Goal: Complete application form

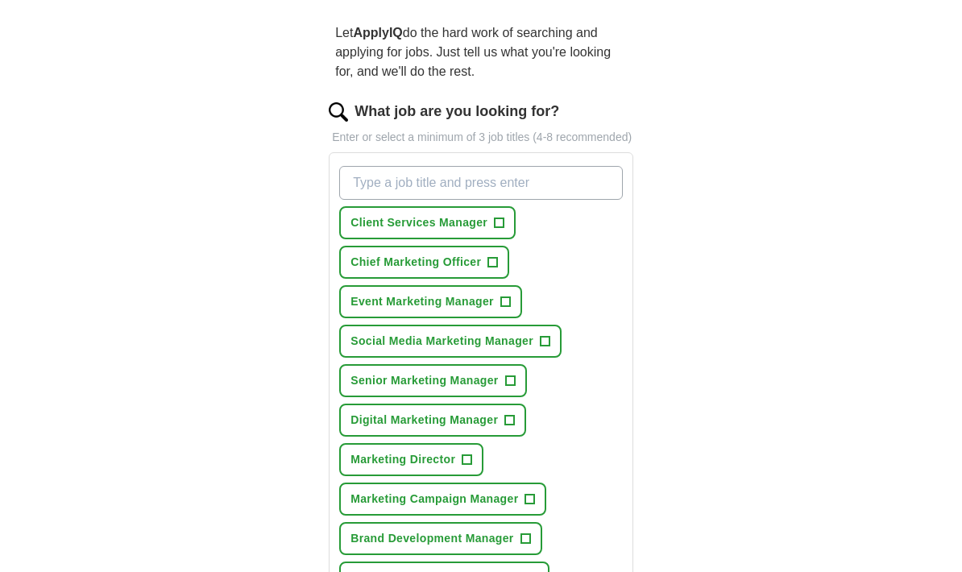
scroll to position [143, 0]
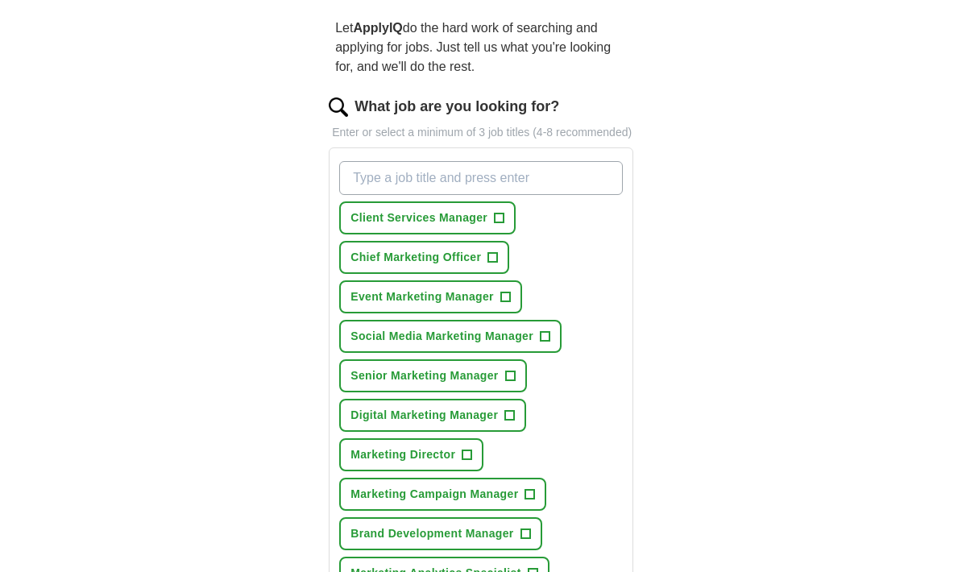
click at [508, 235] on button "Client Services Manager +" at bounding box center [427, 218] width 176 height 33
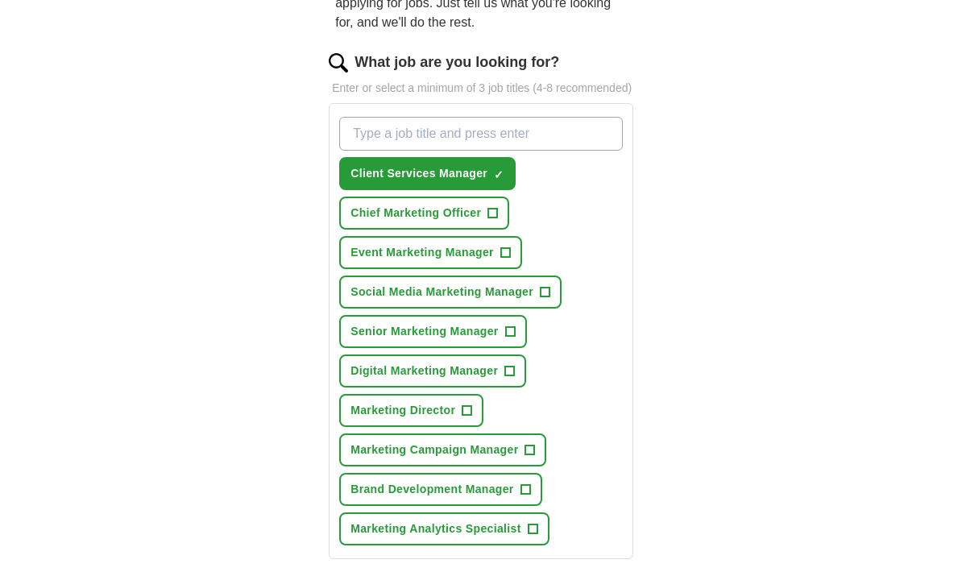
scroll to position [188, 0]
click at [508, 338] on span "+" at bounding box center [510, 332] width 10 height 13
click at [515, 378] on span "+" at bounding box center [510, 371] width 10 height 13
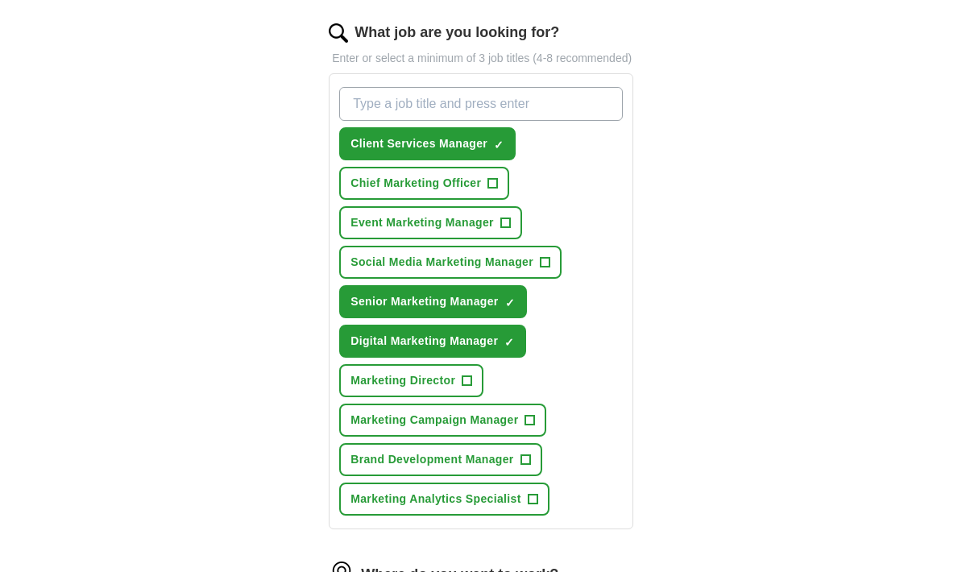
scroll to position [244, 0]
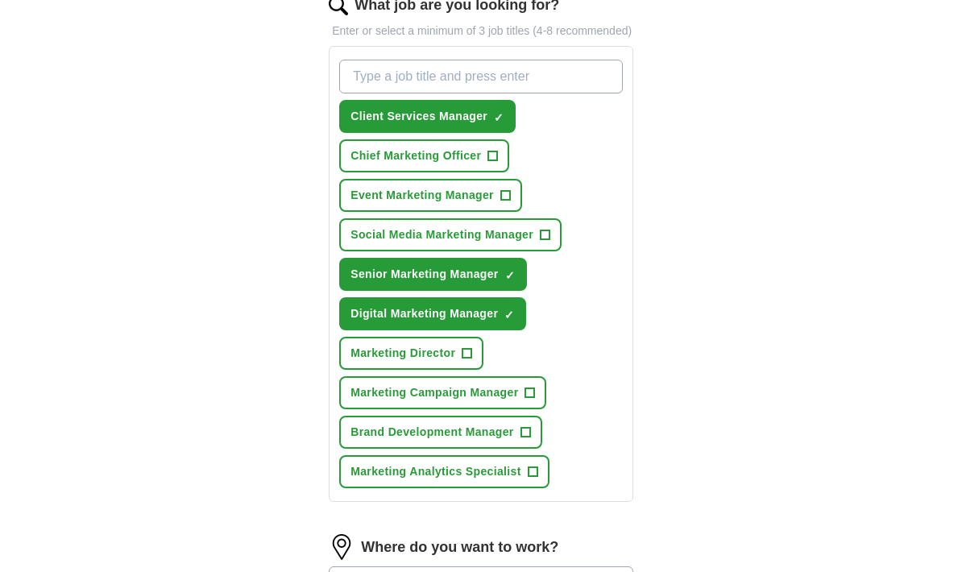
click at [535, 400] on span "+" at bounding box center [530, 394] width 10 height 13
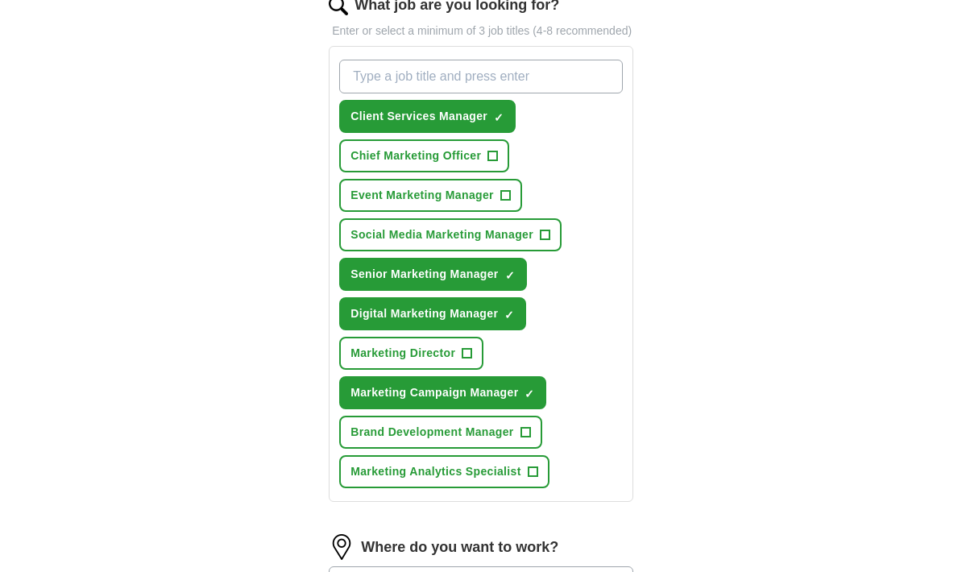
scroll to position [245, 0]
click at [533, 449] on button "Brand Development Manager +" at bounding box center [440, 432] width 202 height 33
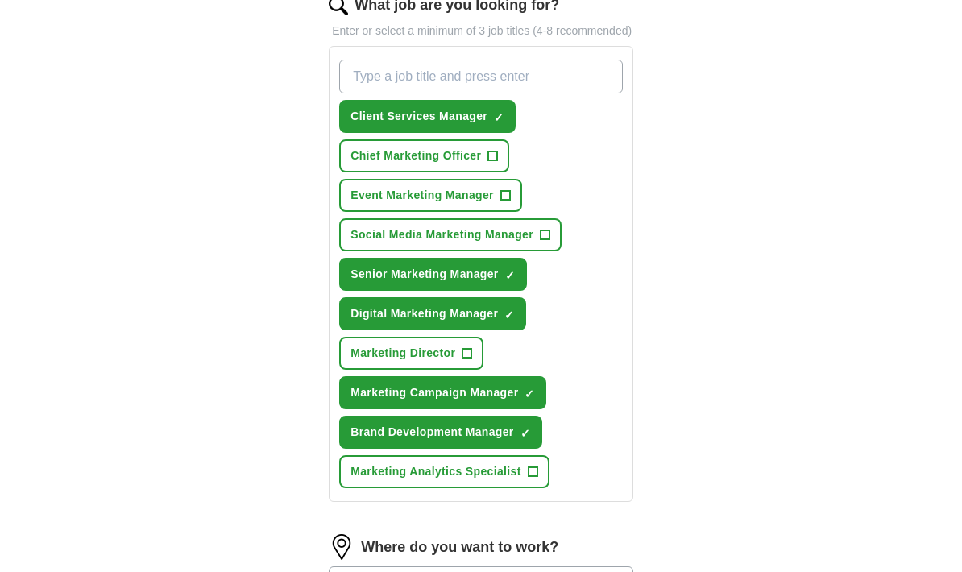
click at [533, 479] on span "+" at bounding box center [533, 472] width 10 height 13
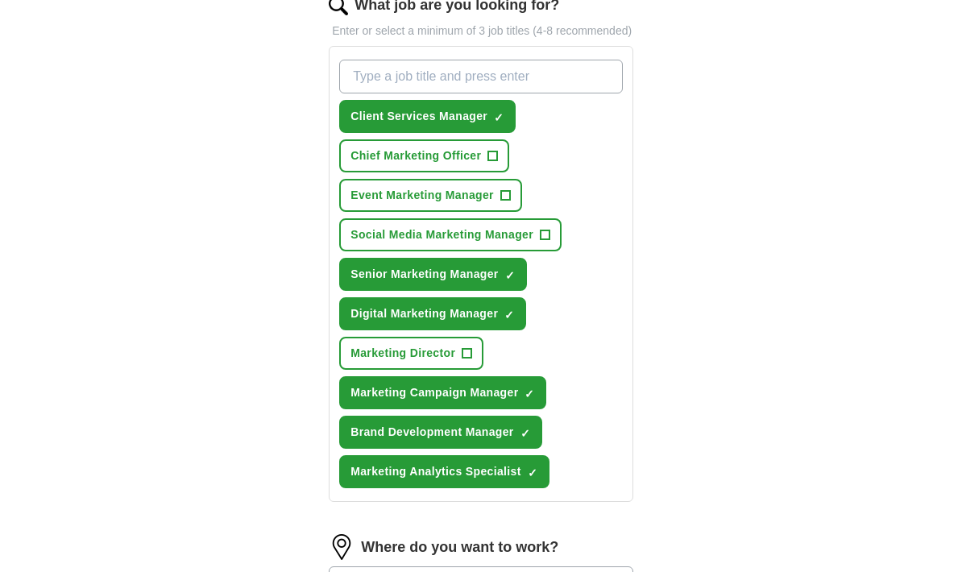
click at [470, 360] on span "+" at bounding box center [468, 353] width 10 height 13
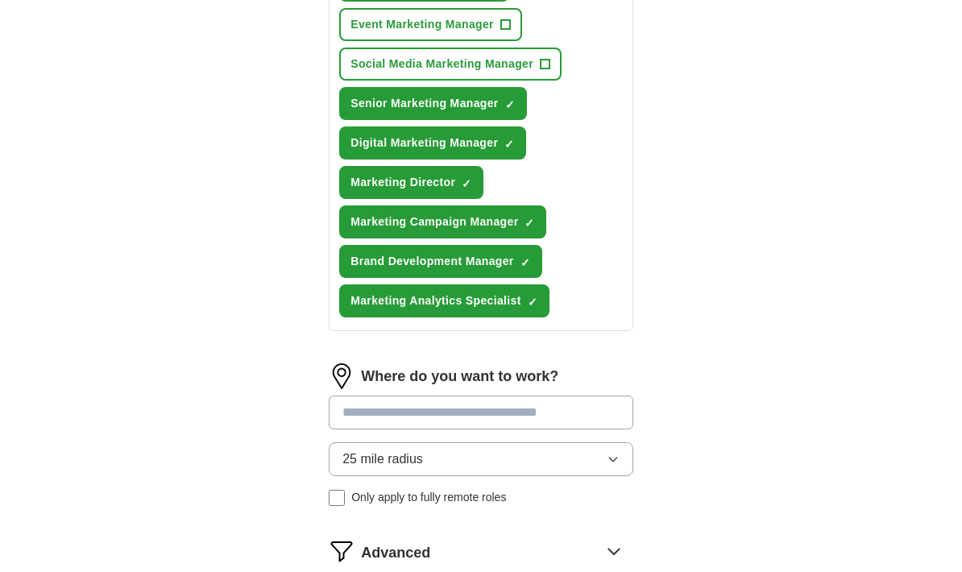
scroll to position [416, 0]
click at [562, 430] on input at bounding box center [481, 413] width 305 height 34
type input "***"
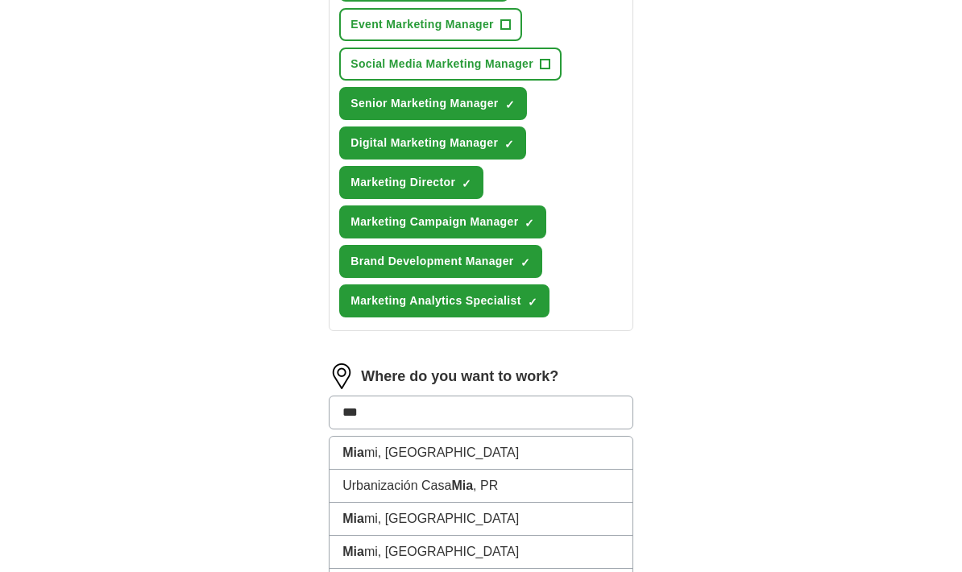
click at [509, 467] on li "[PERSON_NAME], [GEOGRAPHIC_DATA]" at bounding box center [481, 453] width 303 height 33
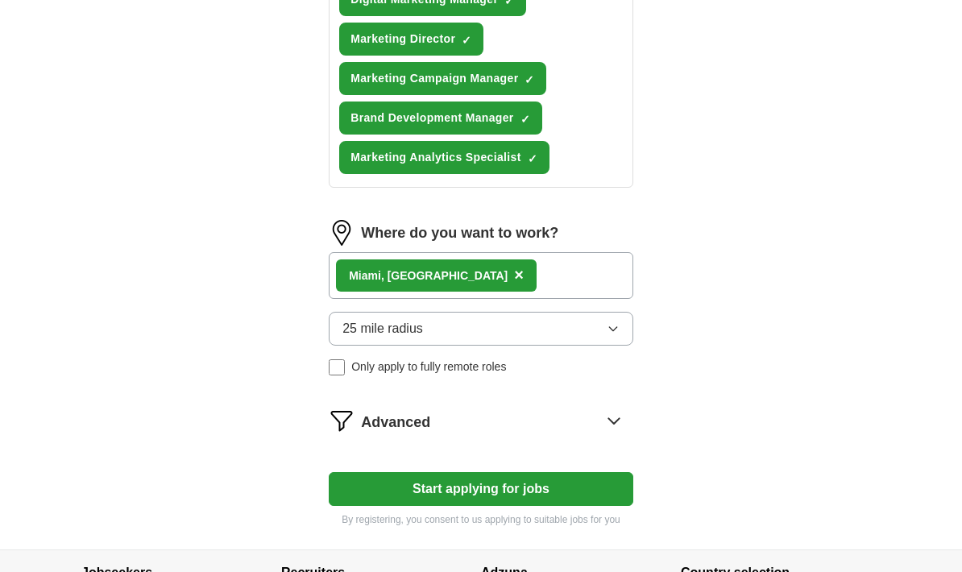
click at [612, 434] on icon at bounding box center [614, 422] width 26 height 26
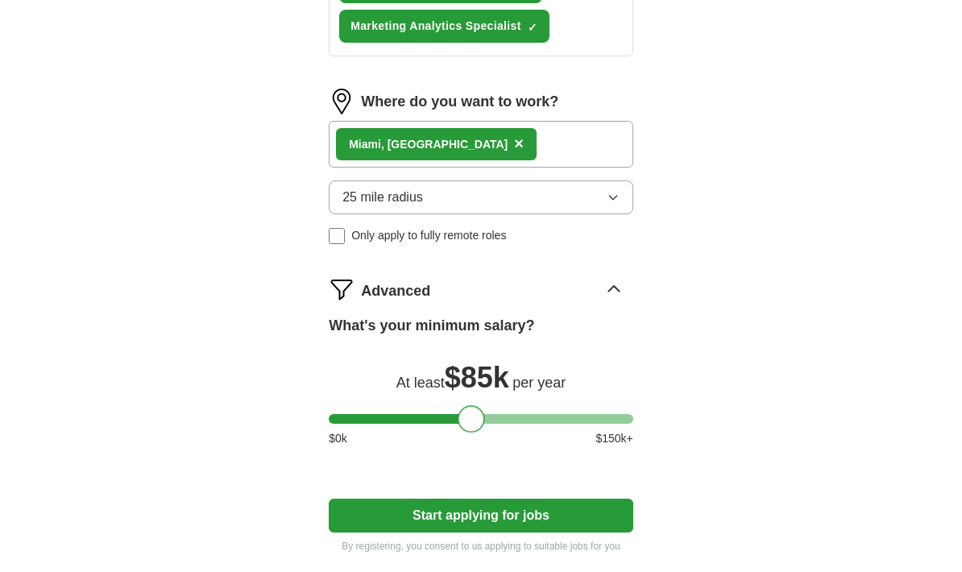
scroll to position [810, 0]
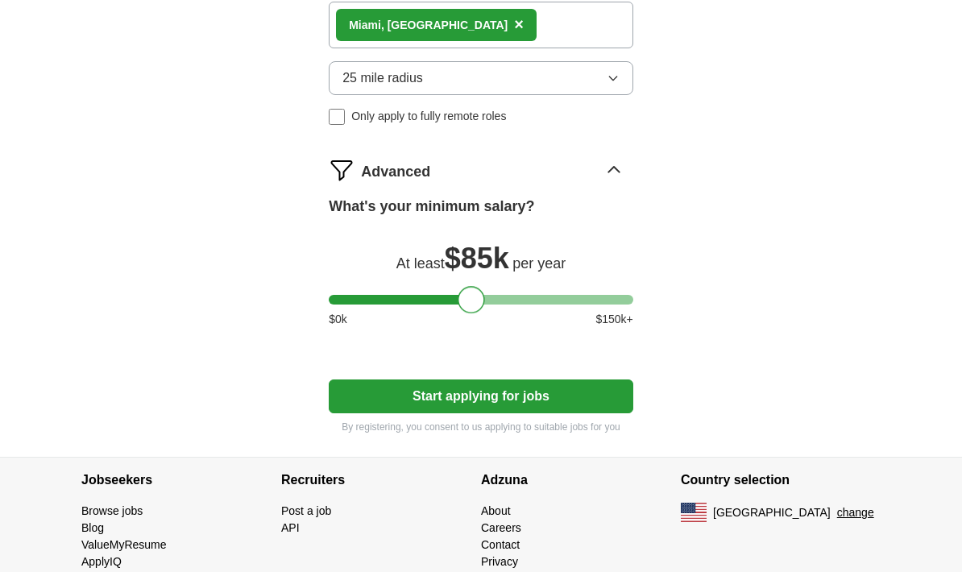
click at [539, 413] on button "Start applying for jobs" at bounding box center [481, 397] width 305 height 34
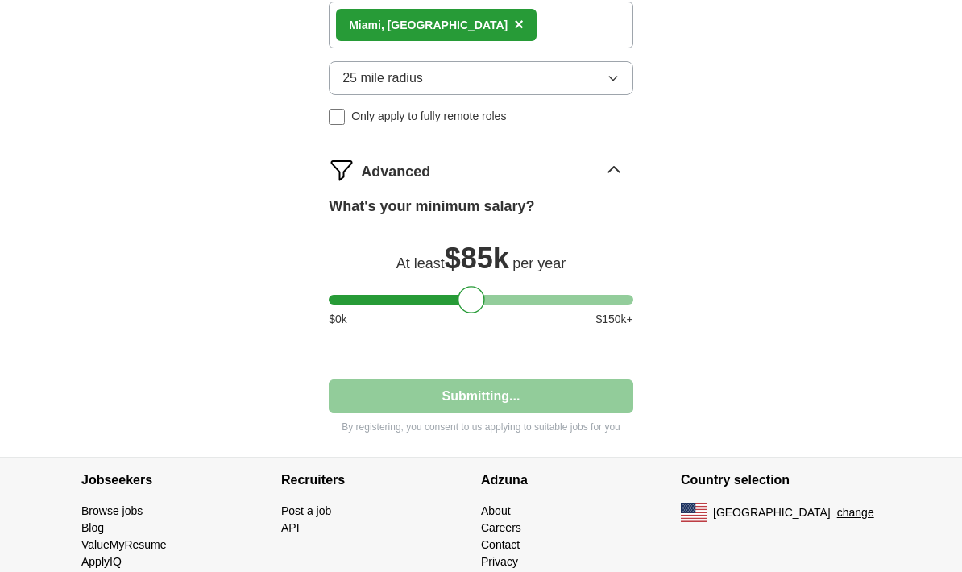
scroll to position [611, 0]
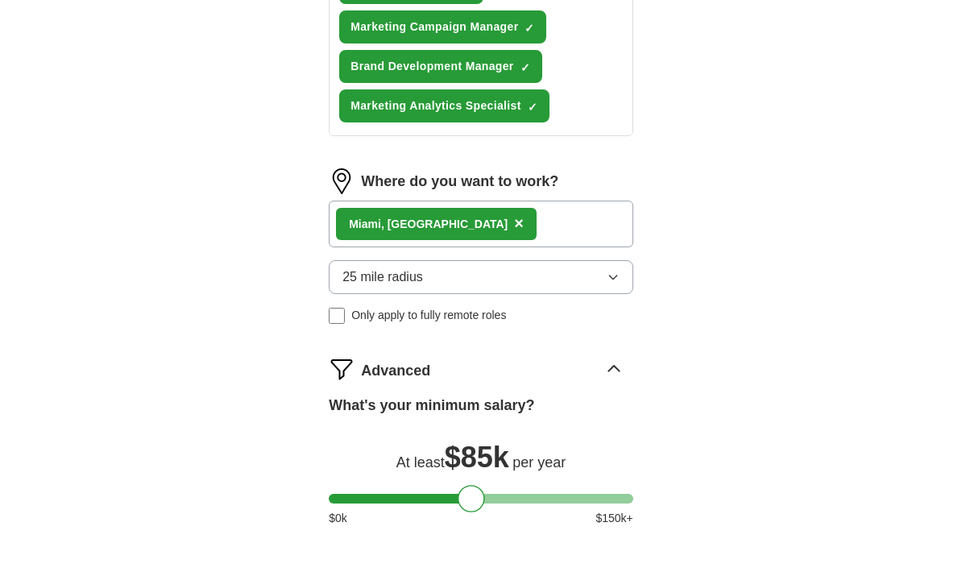
select select "**"
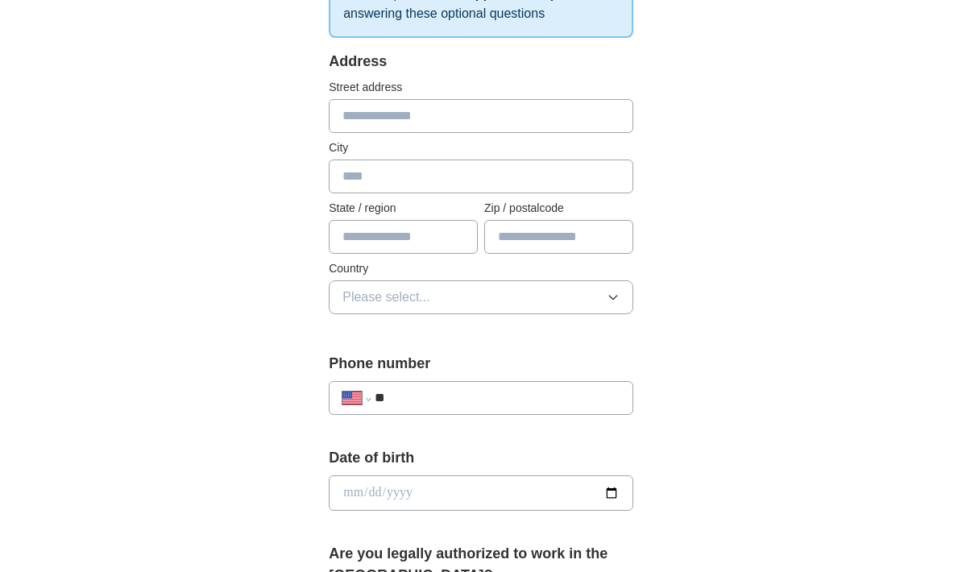
scroll to position [306, 0]
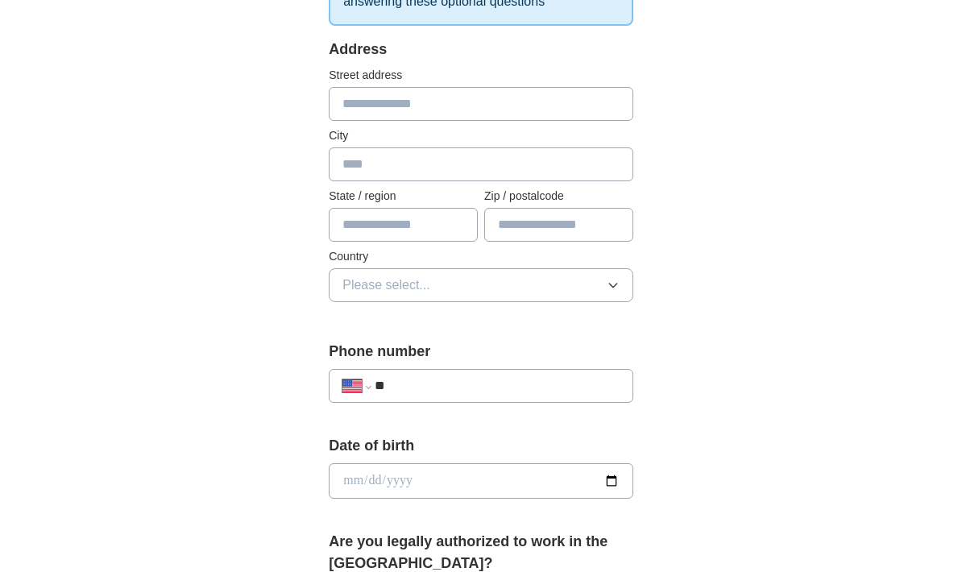
click at [593, 158] on input "text" at bounding box center [481, 165] width 305 height 34
type input "*****"
click at [419, 224] on input "text" at bounding box center [403, 226] width 149 height 34
type input "*******"
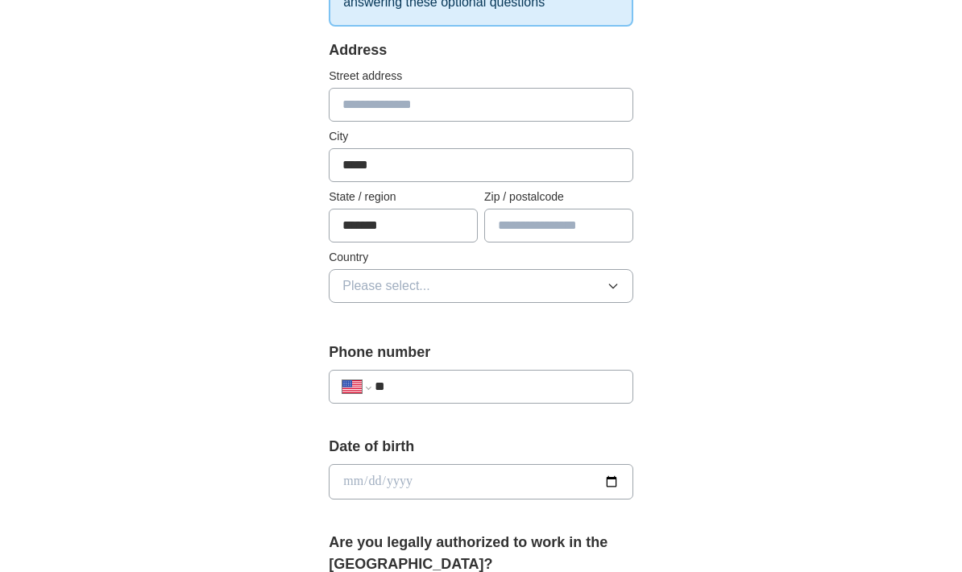
click at [558, 222] on input "text" at bounding box center [558, 226] width 149 height 34
type input "*****"
click at [620, 284] on button "Please select..." at bounding box center [481, 286] width 305 height 34
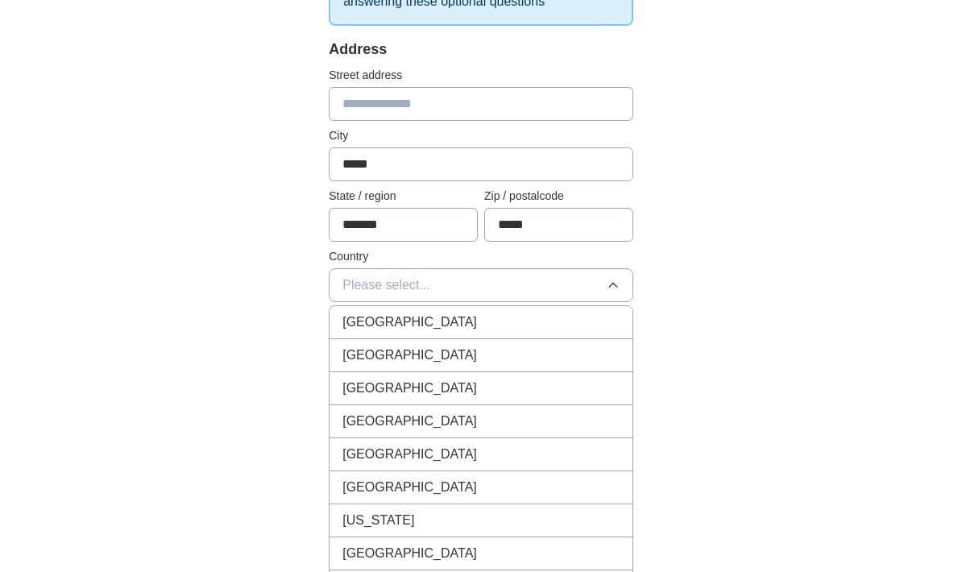
click at [555, 359] on div "[GEOGRAPHIC_DATA]" at bounding box center [480, 356] width 277 height 19
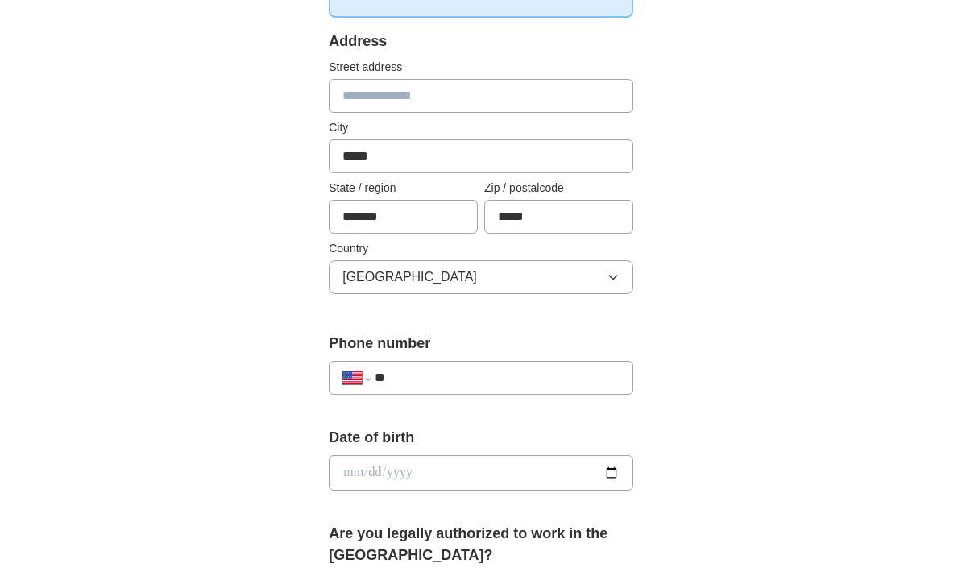
scroll to position [368, 0]
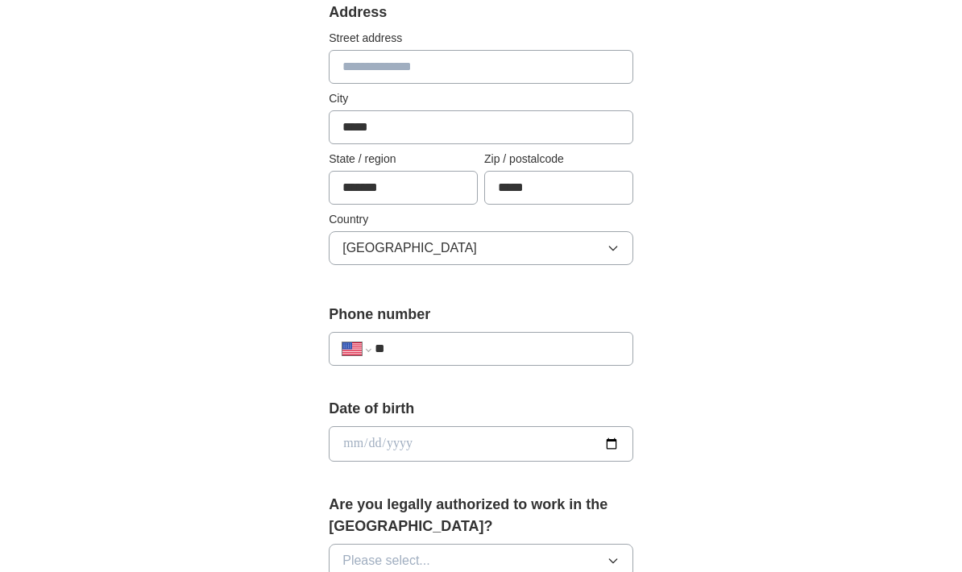
click at [510, 355] on input "**" at bounding box center [497, 348] width 245 height 19
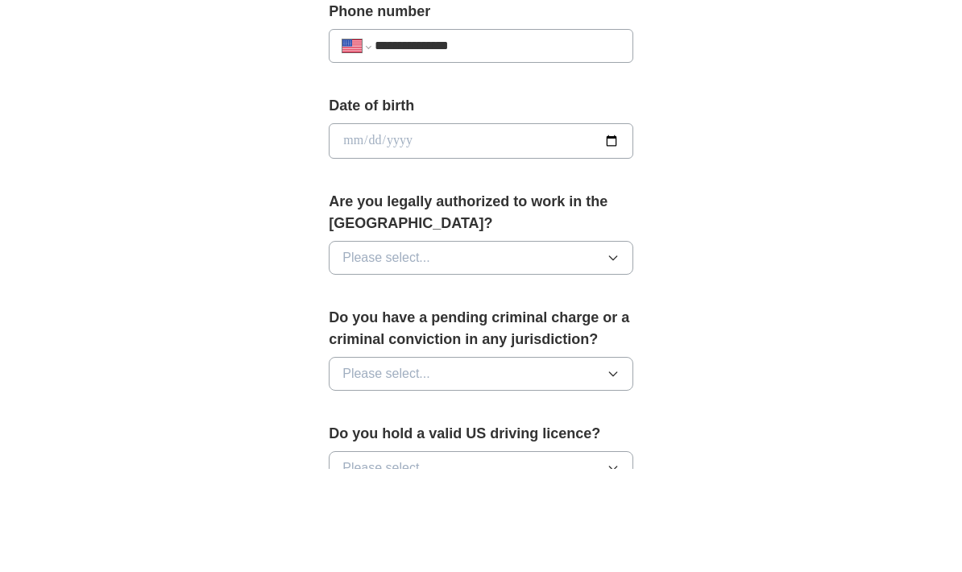
scroll to position [571, 0]
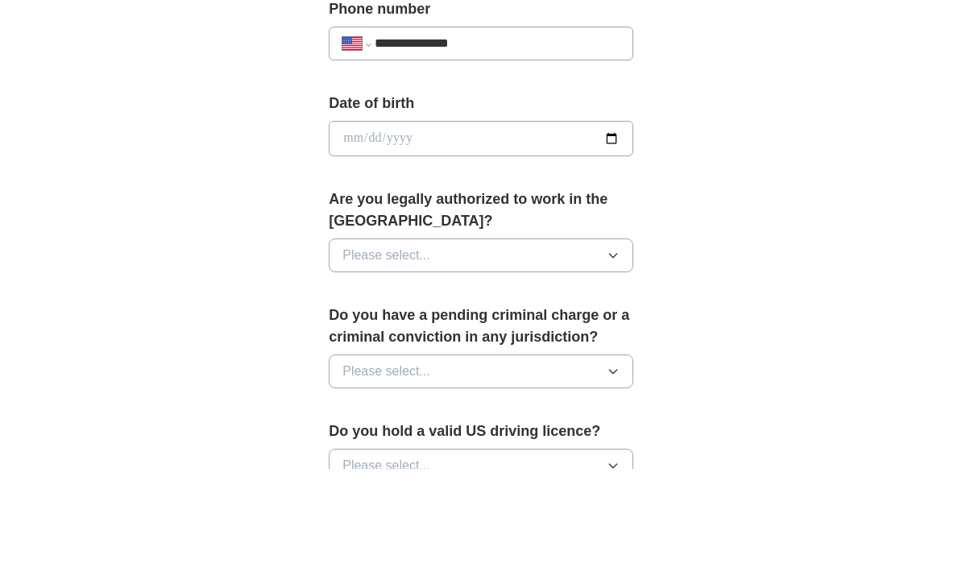
type input "**********"
click at [619, 352] on icon "button" at bounding box center [613, 358] width 13 height 13
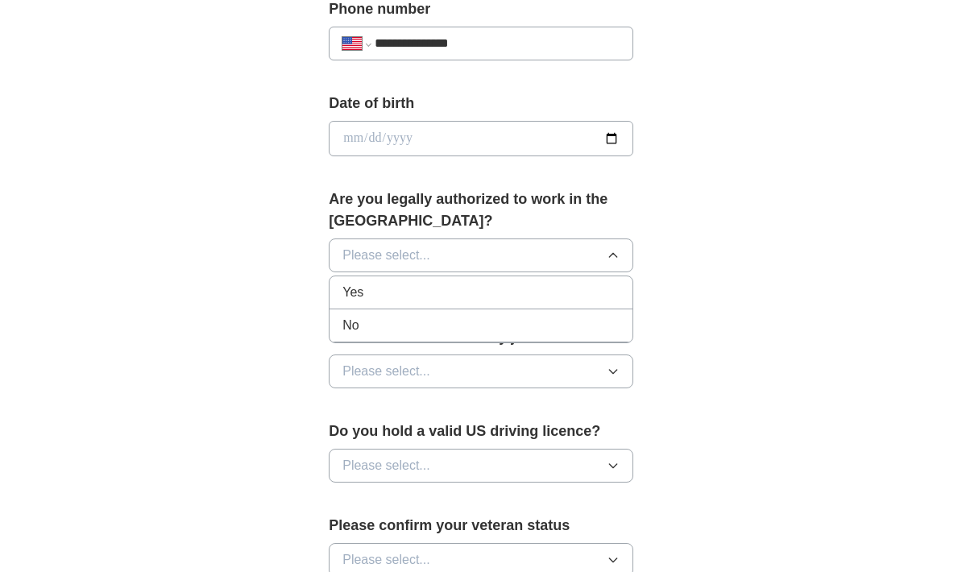
click at [586, 285] on div "Yes" at bounding box center [480, 292] width 277 height 19
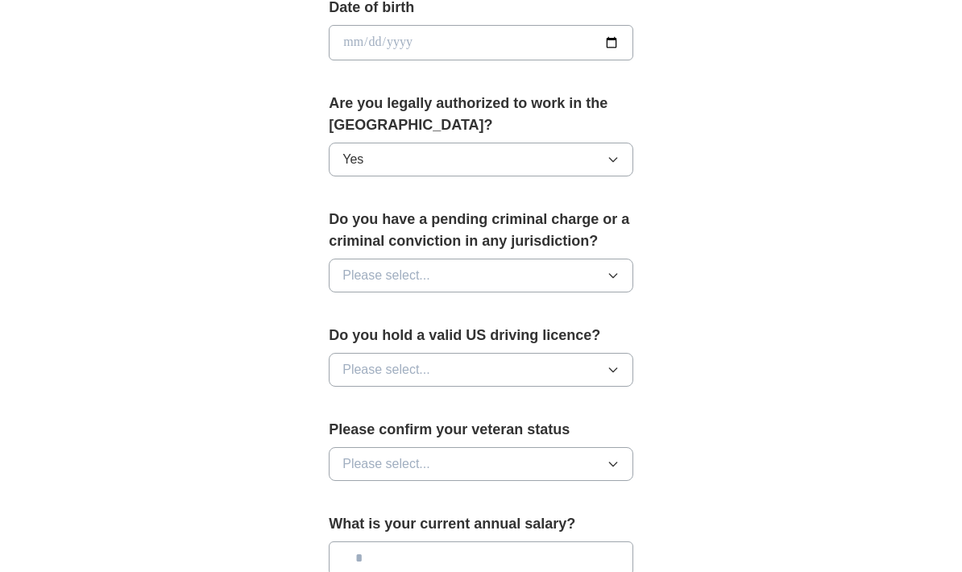
click at [623, 276] on button "Please select..." at bounding box center [481, 276] width 305 height 34
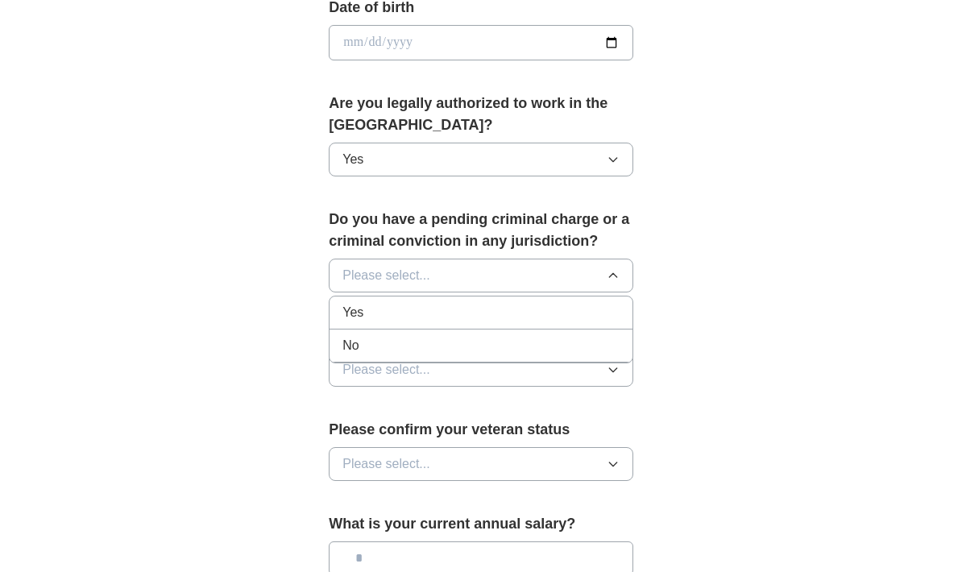
click at [587, 343] on div "No" at bounding box center [480, 345] width 277 height 19
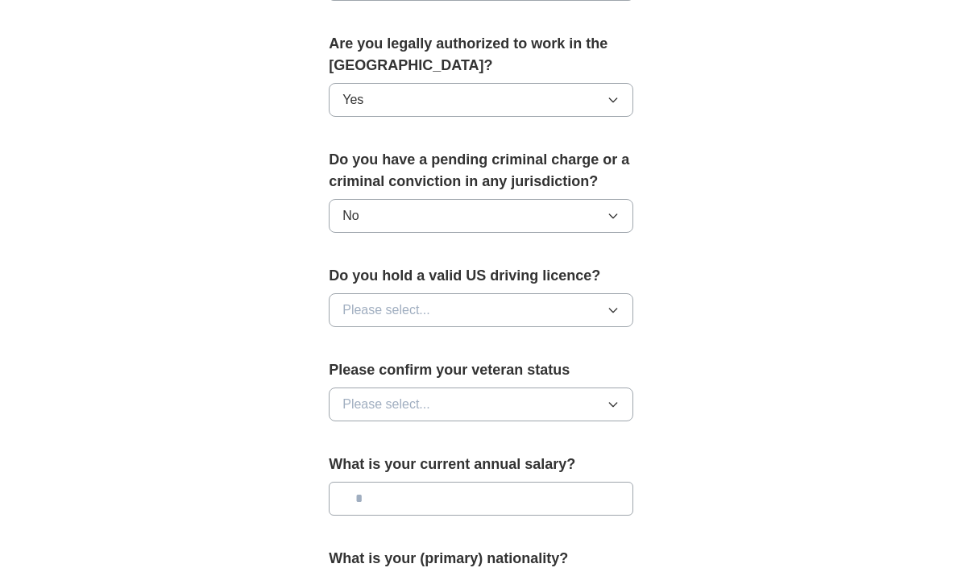
scroll to position [829, 0]
click at [609, 304] on icon "button" at bounding box center [613, 310] width 13 height 13
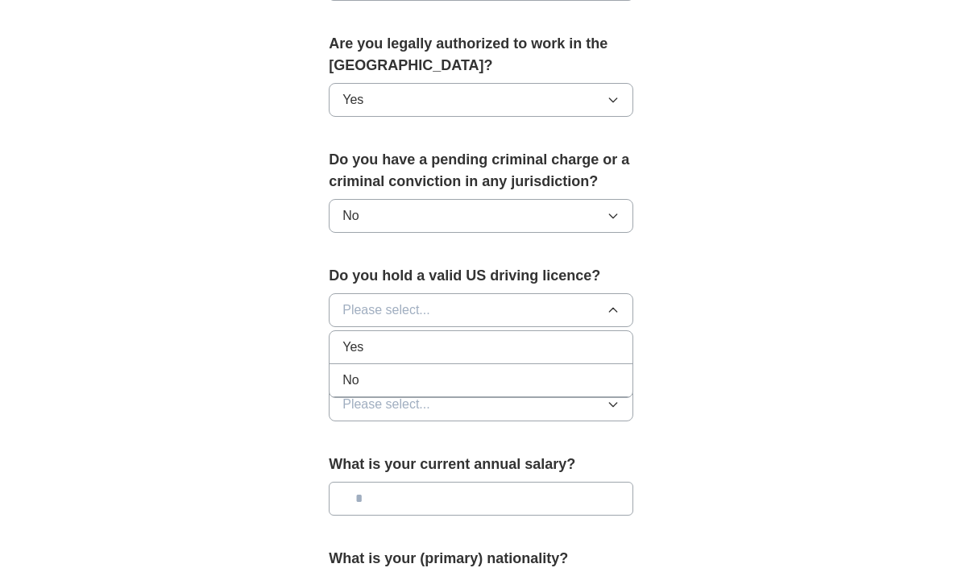
click at [568, 371] on div "No" at bounding box center [480, 380] width 277 height 19
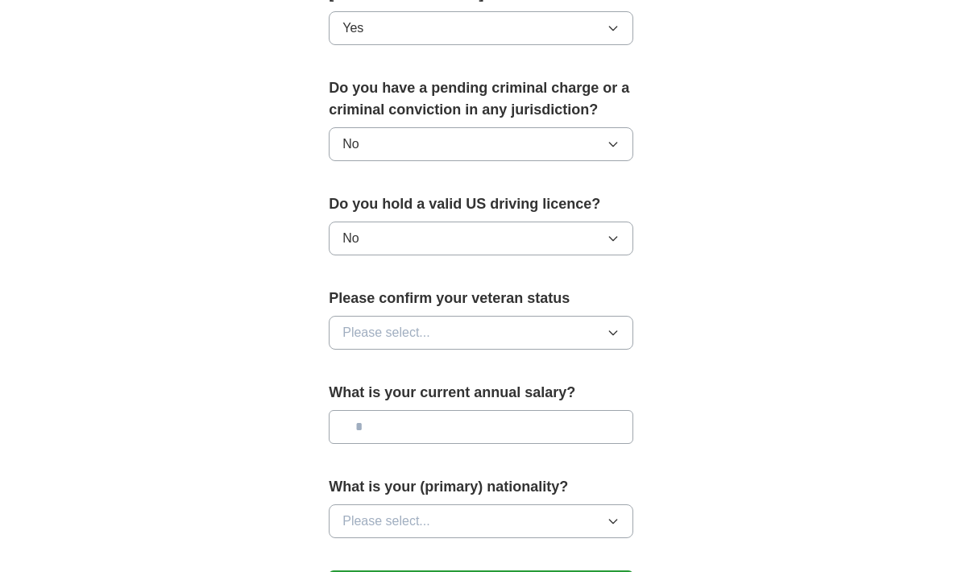
click at [616, 329] on icon "button" at bounding box center [613, 333] width 13 height 13
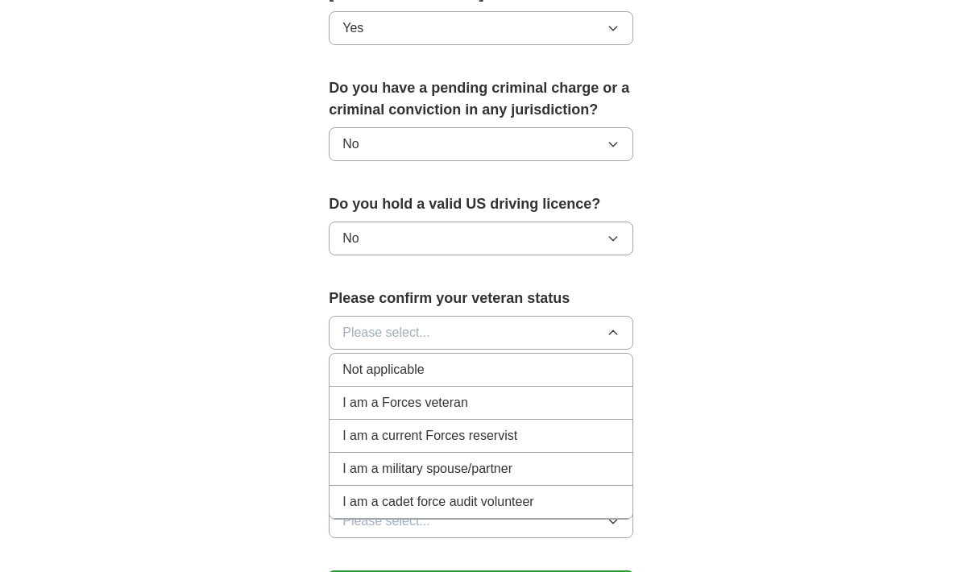
click at [572, 360] on div "Not applicable" at bounding box center [480, 369] width 277 height 19
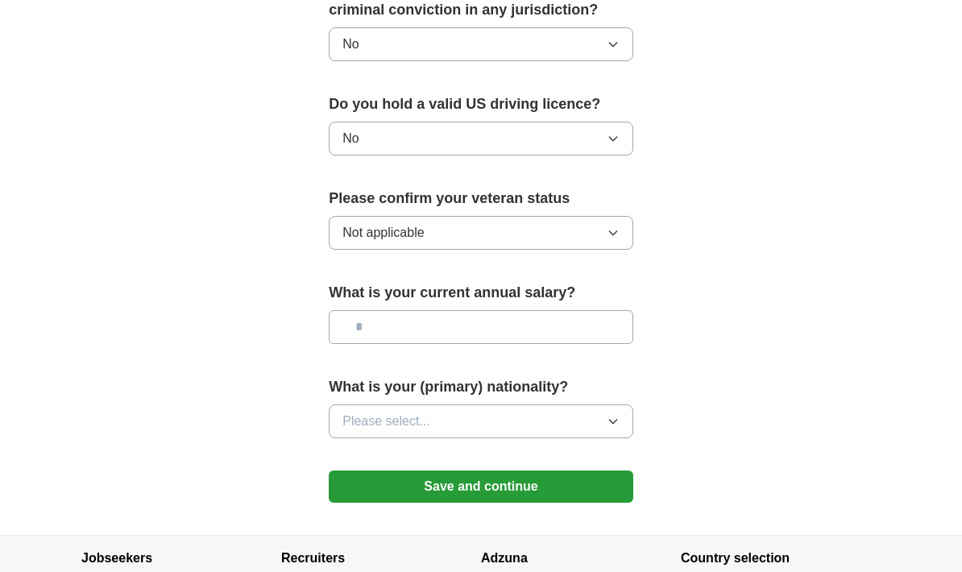
scroll to position [1002, 0]
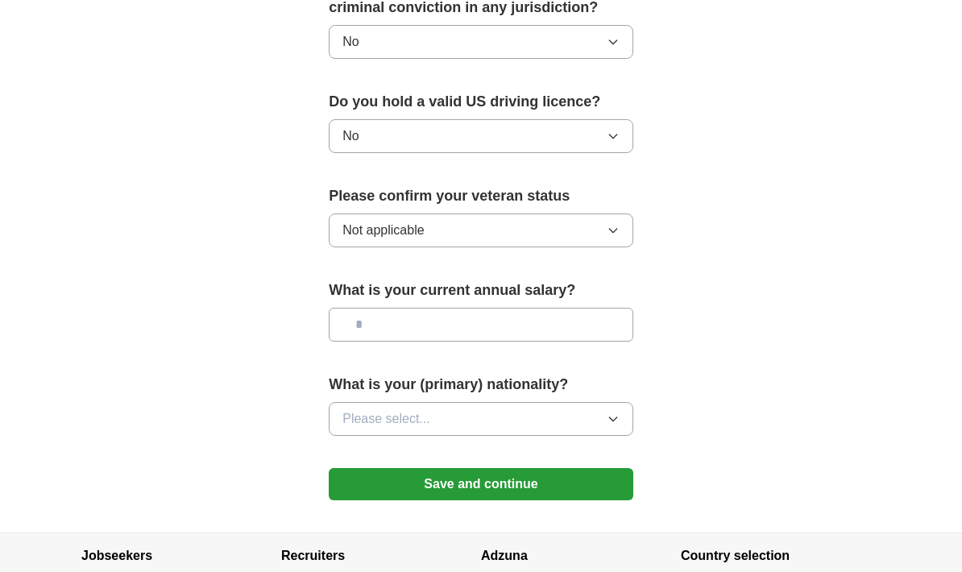
click at [574, 327] on input "text" at bounding box center [481, 326] width 305 height 34
type input "*******"
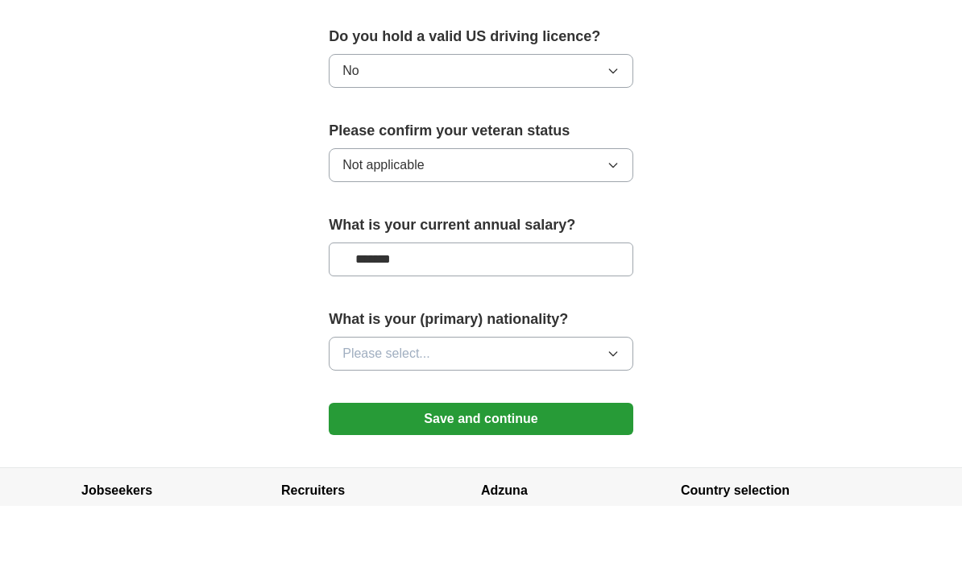
click at [620, 403] on button "Please select..." at bounding box center [481, 420] width 305 height 34
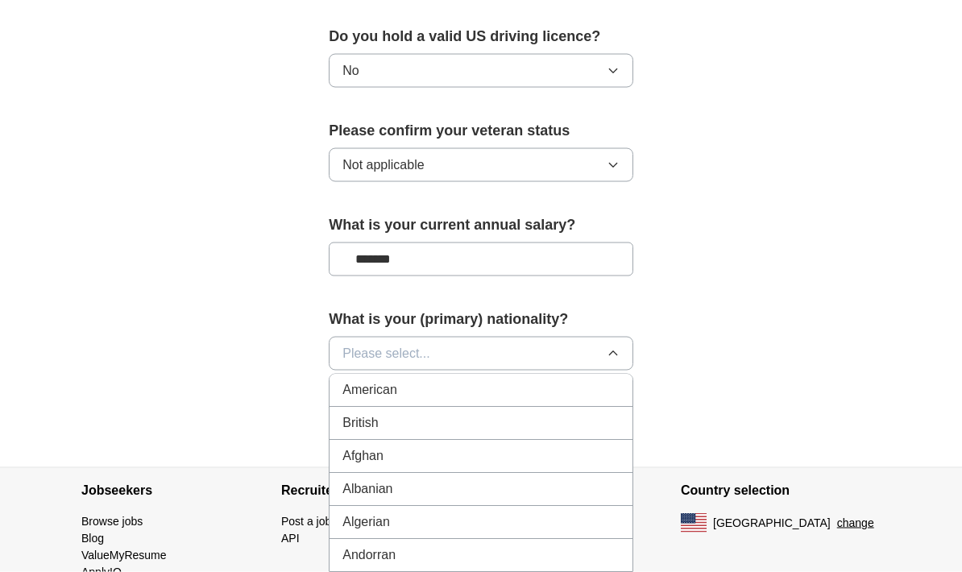
scroll to position [1054, 0]
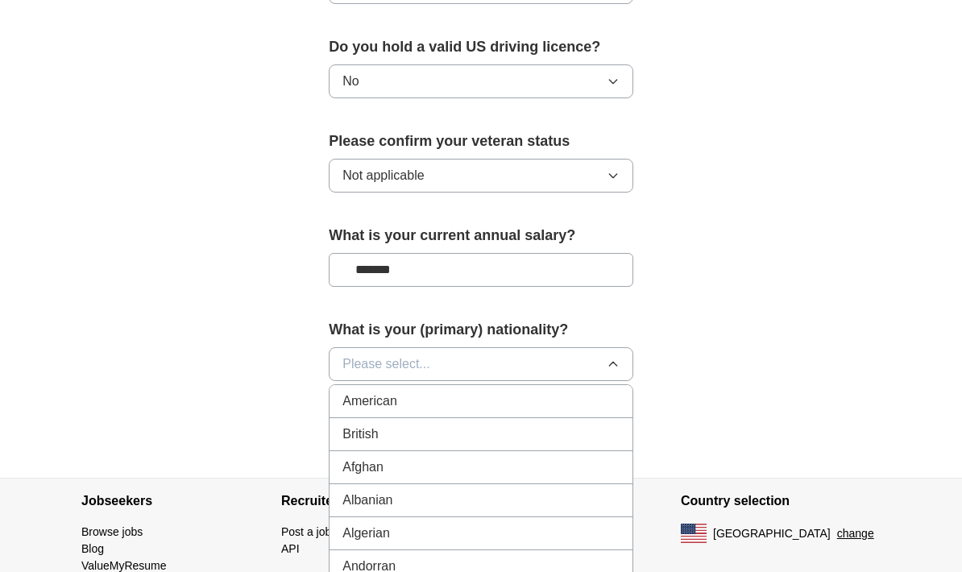
click at [467, 347] on button "Please select..." at bounding box center [481, 364] width 305 height 34
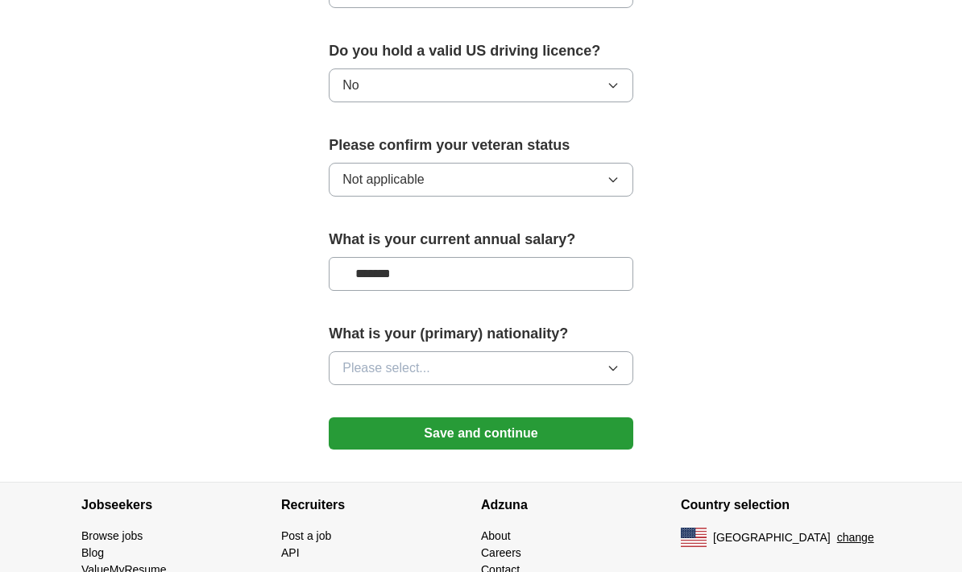
click at [625, 361] on button "Please select..." at bounding box center [481, 368] width 305 height 34
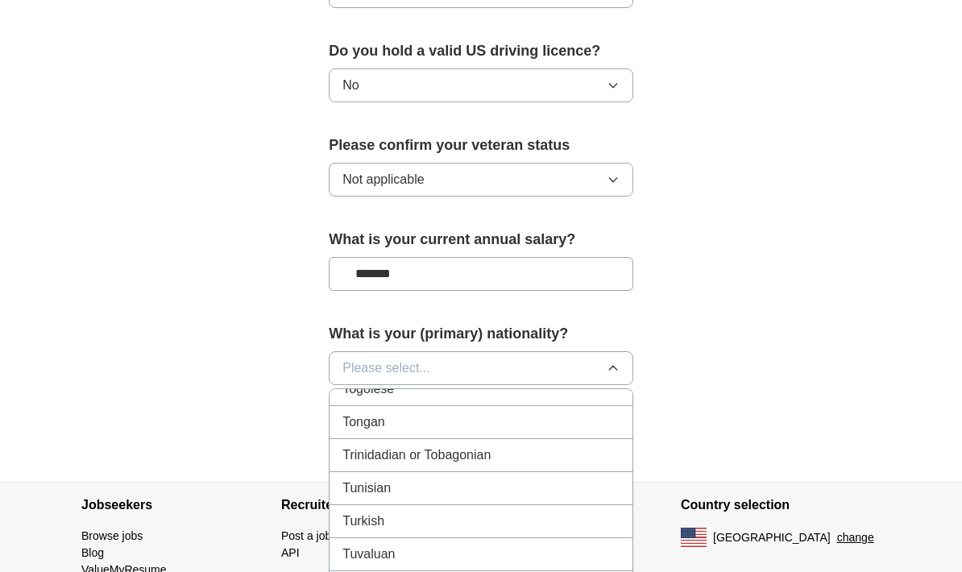
scroll to position [5860, 0]
click at [528, 452] on div "Trinidadian or Tobagonian" at bounding box center [480, 459] width 277 height 19
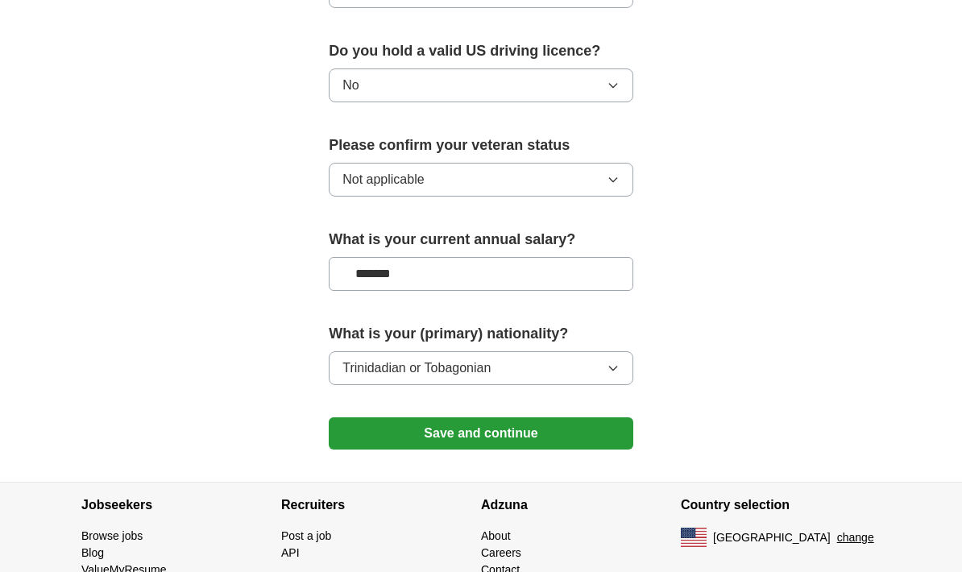
scroll to position [1118, 0]
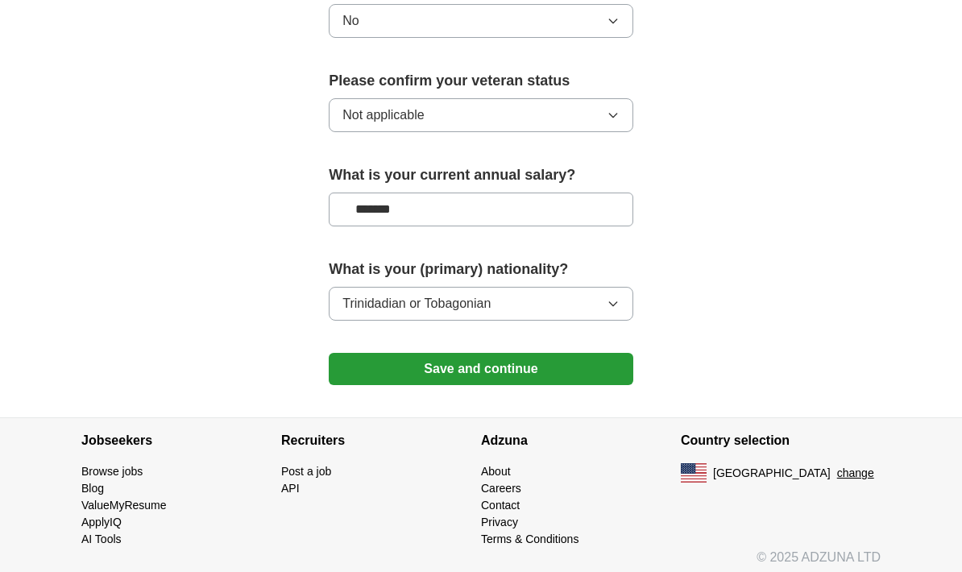
click at [563, 355] on button "Save and continue" at bounding box center [481, 369] width 305 height 32
